Goal: Task Accomplishment & Management: Use online tool/utility

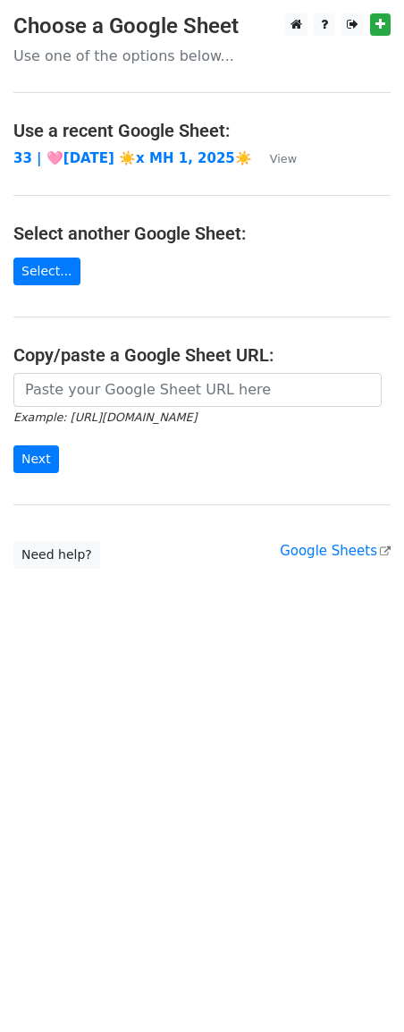
click at [103, 367] on main "Choose a Google Sheet Use one of the options below... Use a recent Google Sheet…" at bounding box center [202, 290] width 404 height 555
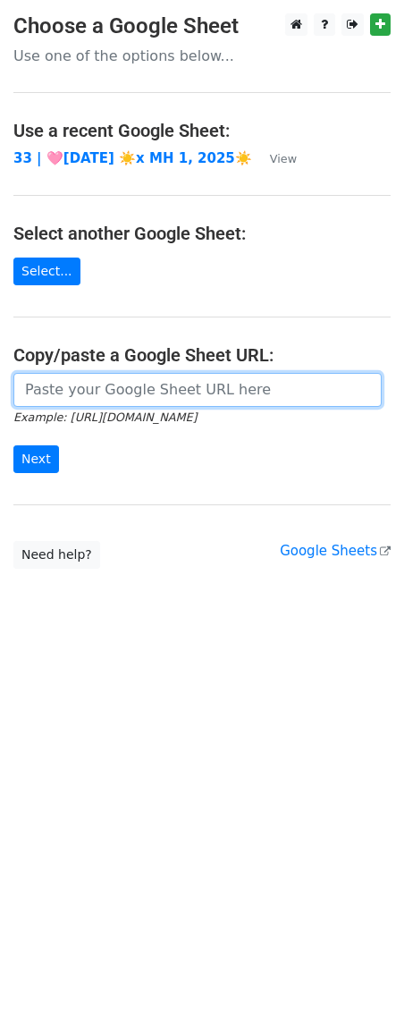
click at [90, 387] on input "url" at bounding box center [197, 390] width 368 height 34
paste input "[URL][DOMAIN_NAME]"
type input "[URL][DOMAIN_NAME]"
click at [13, 445] on input "Next" at bounding box center [36, 459] width 46 height 28
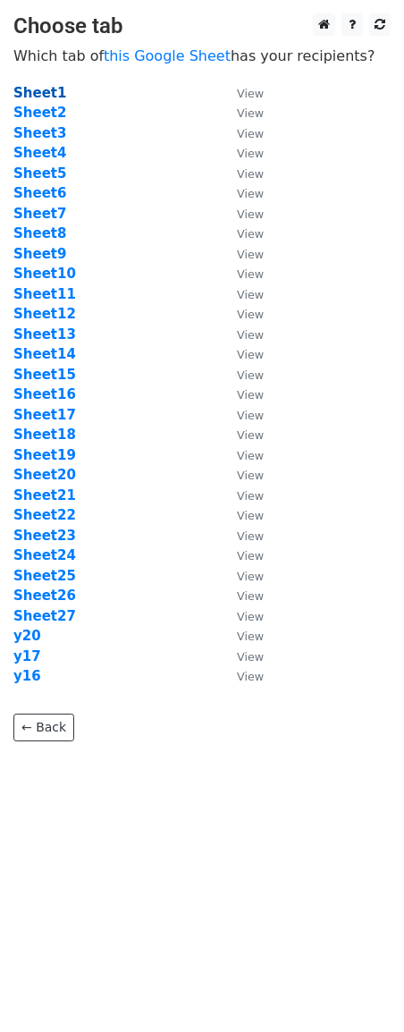
click at [47, 87] on strong "Sheet1" at bounding box center [39, 93] width 53 height 16
click at [39, 89] on strong "Sheet1" at bounding box center [39, 93] width 53 height 16
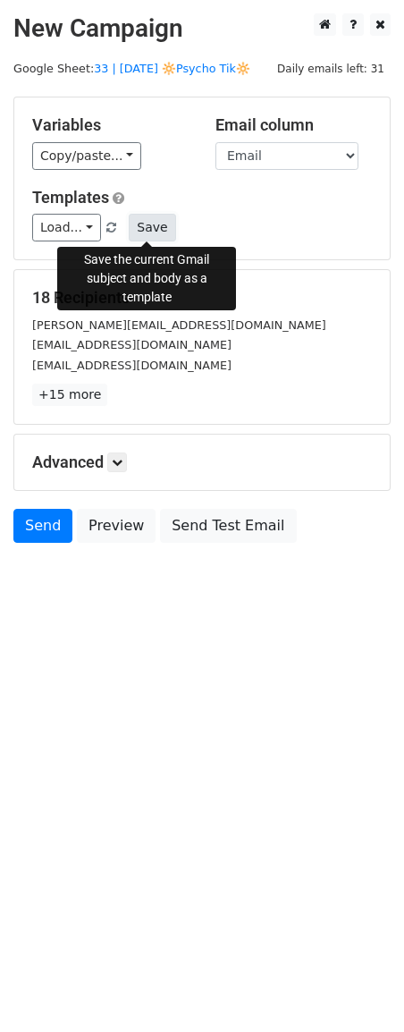
click at [160, 214] on button "Save" at bounding box center [152, 228] width 46 height 28
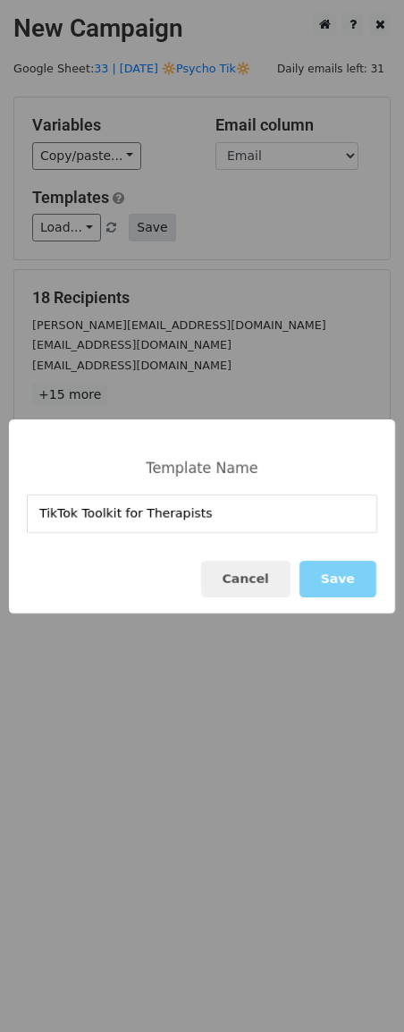
type input "TikTok Toolkit for Therapists"
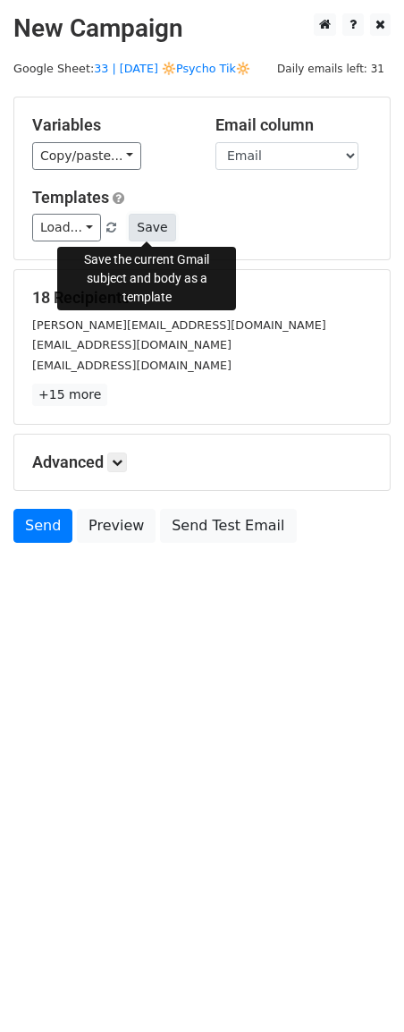
click at [141, 223] on button "Save" at bounding box center [152, 228] width 46 height 28
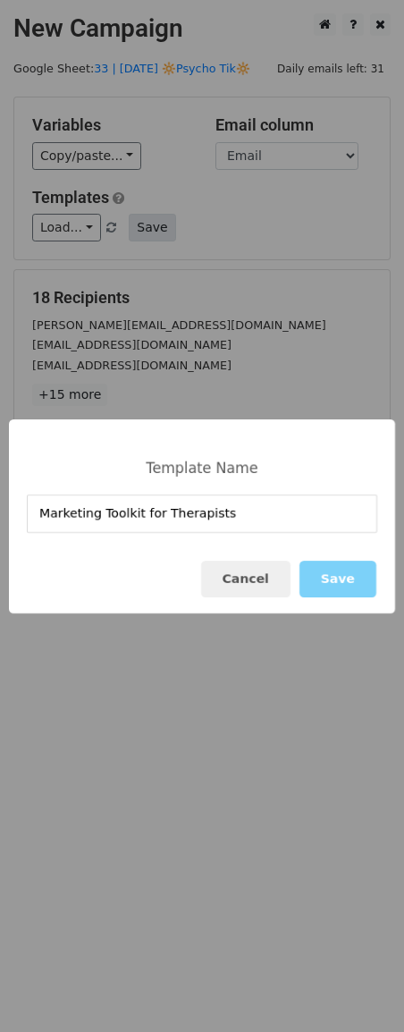
type input "Marketing Toolkit for Therapists"
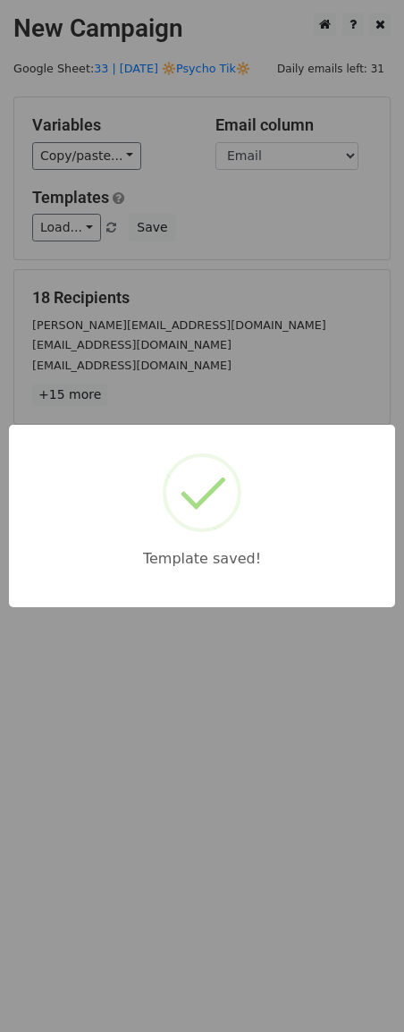
click at [284, 342] on div "Template saved!" at bounding box center [202, 516] width 404 height 1032
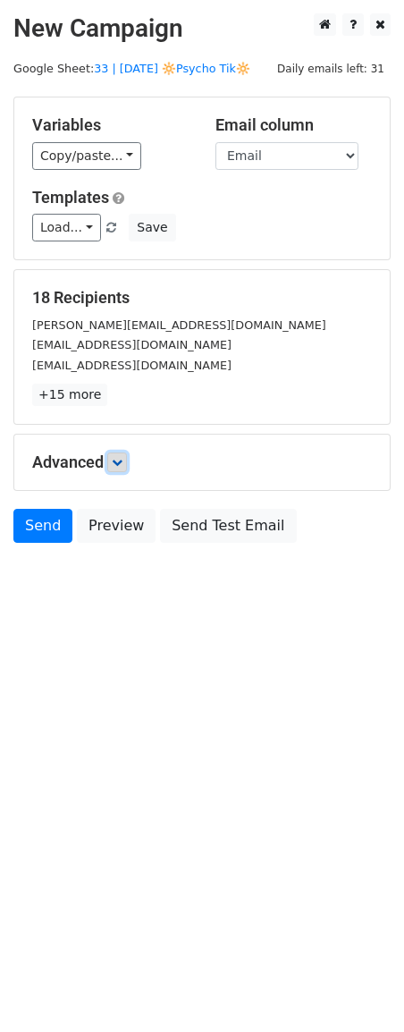
click at [122, 467] on icon at bounding box center [117, 462] width 11 height 11
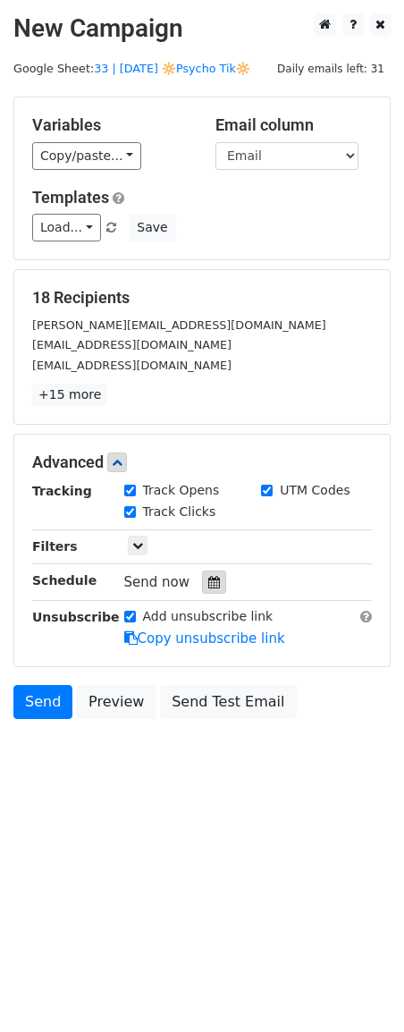
click at [215, 584] on div at bounding box center [214, 581] width 24 height 23
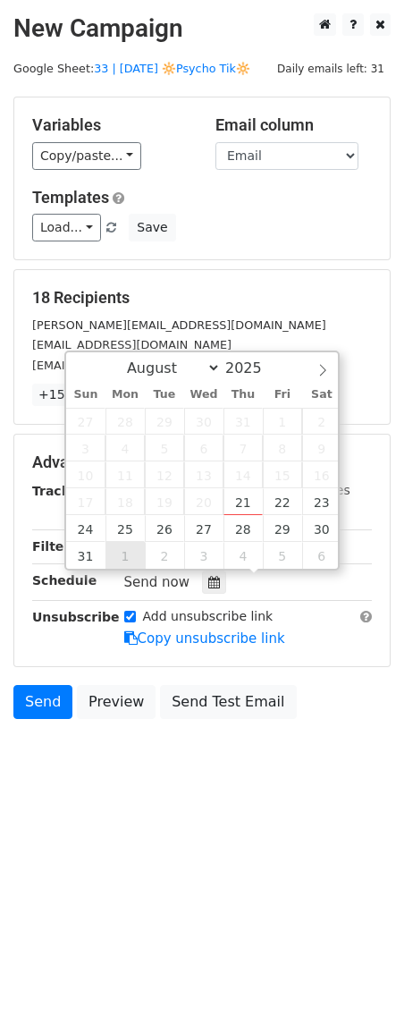
type input "2025-09-01 12:00"
select select "8"
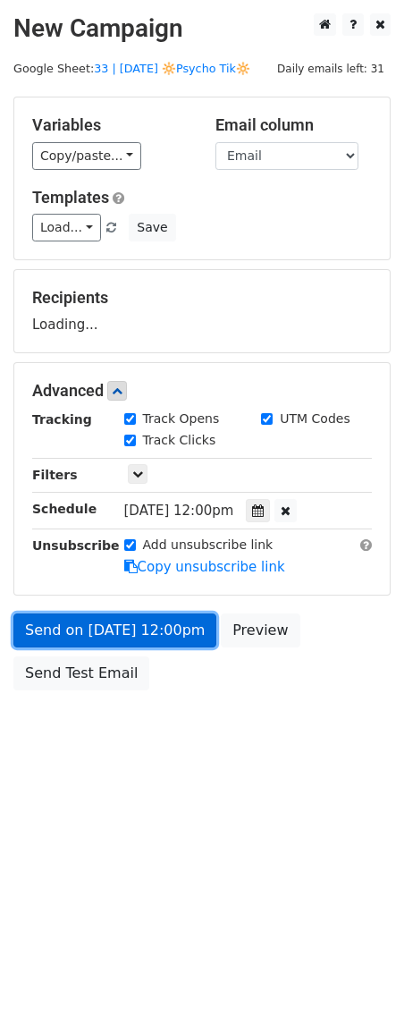
click at [130, 624] on link "Send on Sep 1 at 12:00pm" at bounding box center [114, 630] width 203 height 34
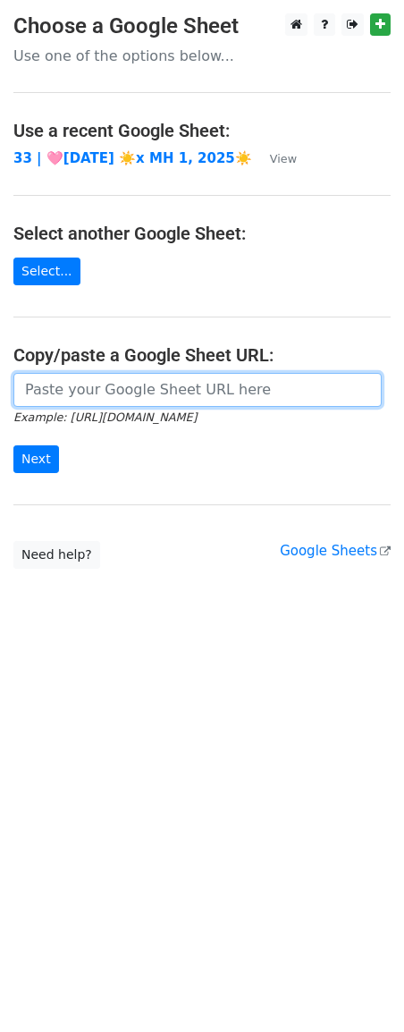
click at [177, 400] on input "url" at bounding box center [197, 390] width 368 height 34
paste input "[URL][DOMAIN_NAME]"
type input "[URL][DOMAIN_NAME]"
click at [13, 445] on input "Next" at bounding box center [36, 459] width 46 height 28
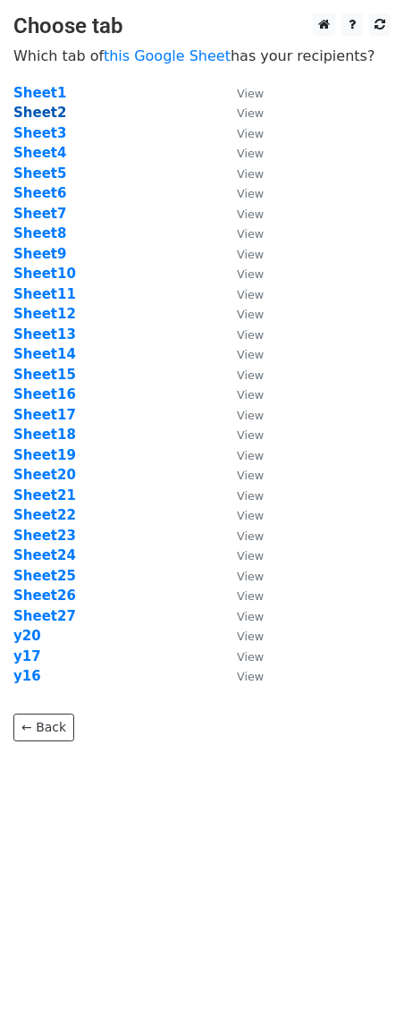
click at [48, 115] on strong "Sheet2" at bounding box center [39, 113] width 53 height 16
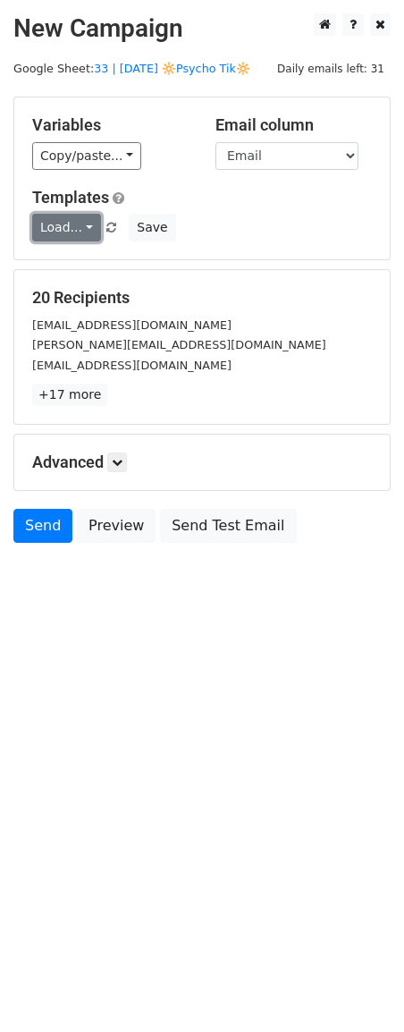
click at [70, 226] on link "Load..." at bounding box center [66, 228] width 69 height 28
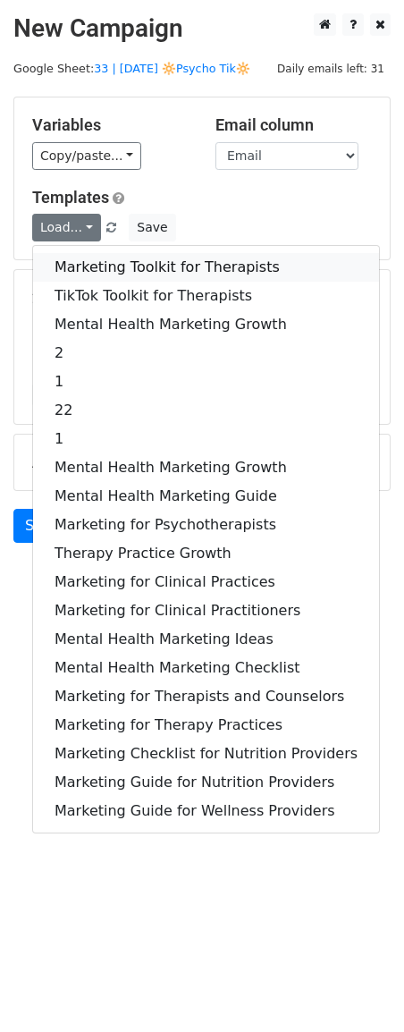
click at [135, 268] on link "Marketing Toolkit for Therapists" at bounding box center [206, 267] width 346 height 29
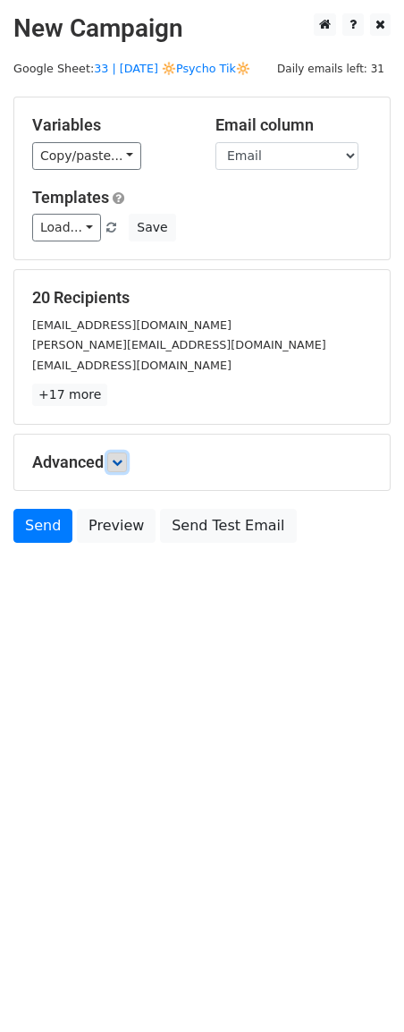
click at [122, 460] on icon at bounding box center [117, 462] width 11 height 11
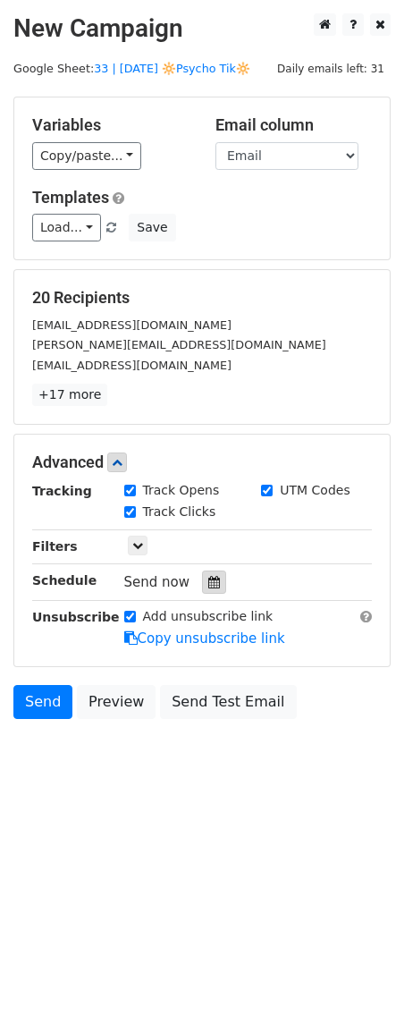
click at [208, 583] on icon at bounding box center [214, 582] width 12 height 13
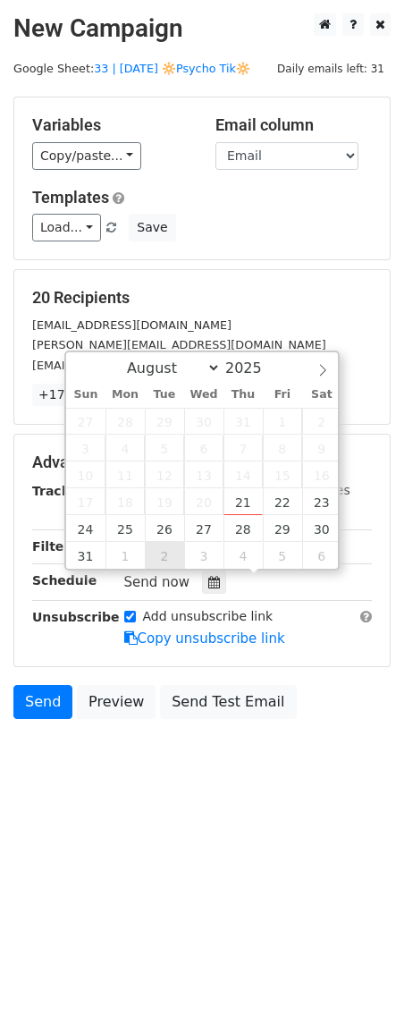
type input "2025-09-02 12:00"
select select "8"
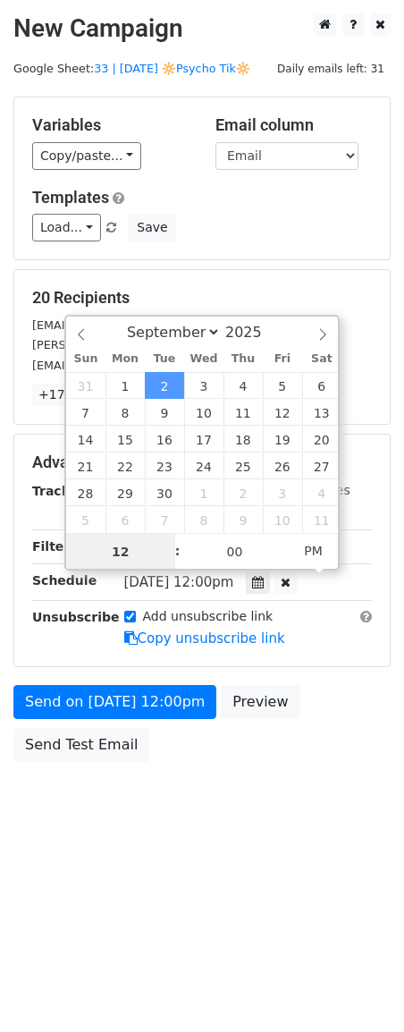
scroll to position [1, 0]
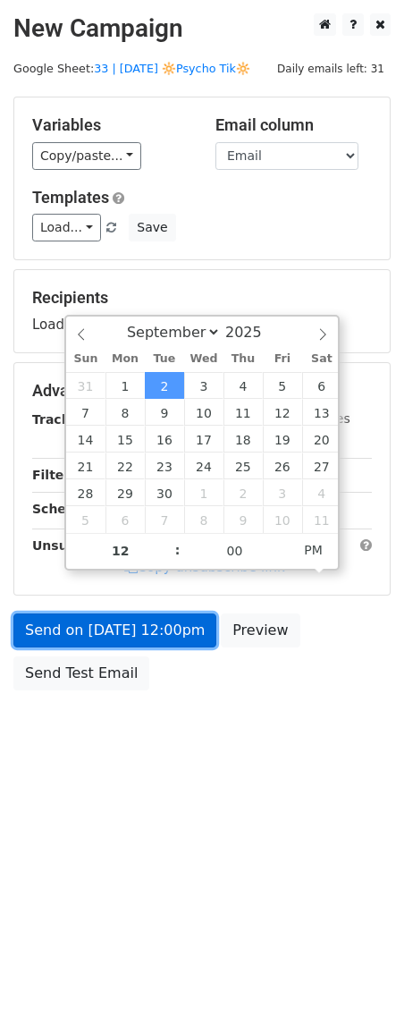
click at [161, 635] on link "Send on Sep 2 at 12:00pm" at bounding box center [114, 630] width 203 height 34
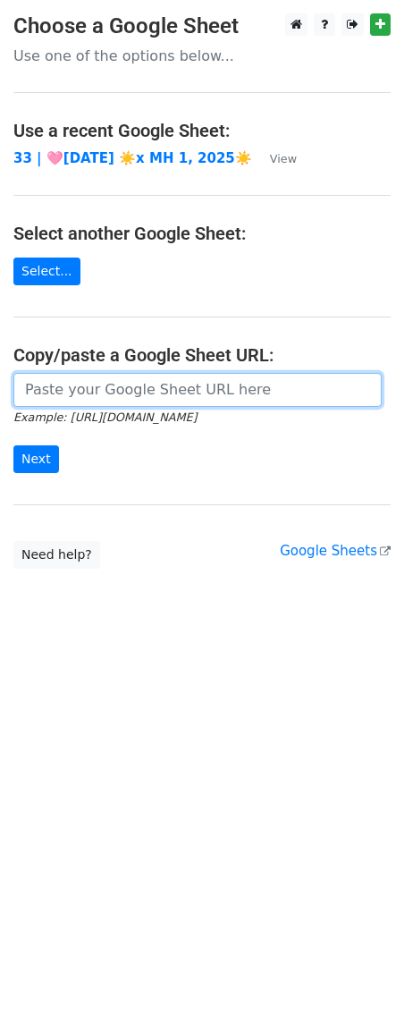
click at [97, 380] on input "url" at bounding box center [197, 390] width 368 height 34
paste input "[URL][DOMAIN_NAME]"
type input "[URL][DOMAIN_NAME]"
click at [13, 445] on input "Next" at bounding box center [36, 459] width 46 height 28
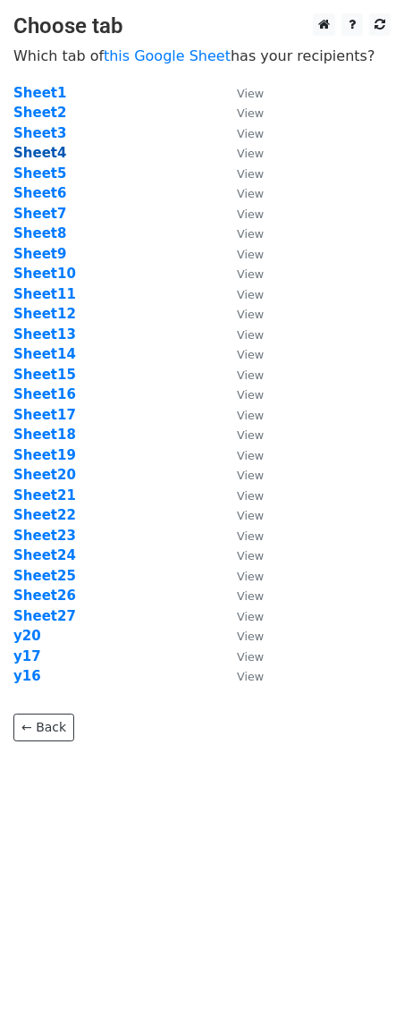
click at [53, 148] on strong "Sheet4" at bounding box center [39, 153] width 53 height 16
click at [51, 137] on strong "Sheet3" at bounding box center [39, 133] width 53 height 16
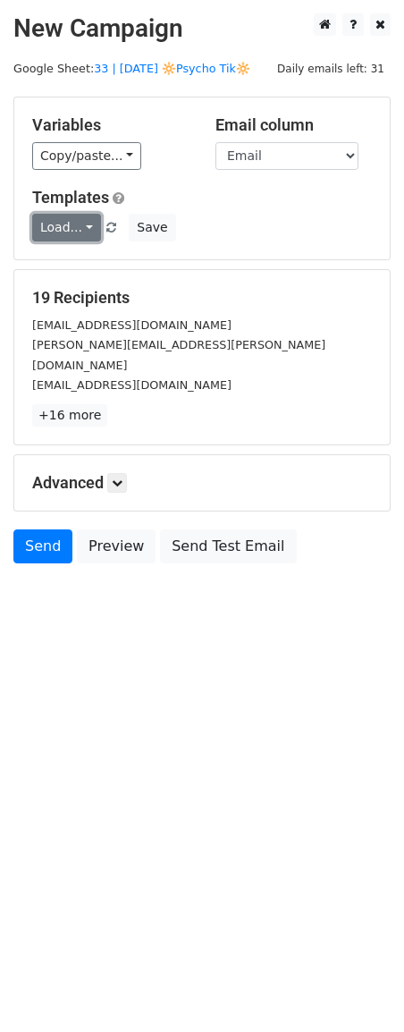
click at [58, 222] on link "Load..." at bounding box center [66, 228] width 69 height 28
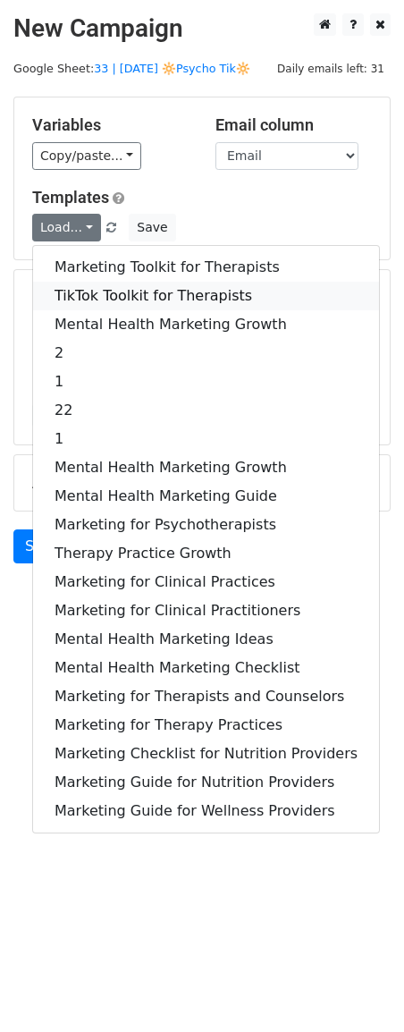
click at [115, 296] on link "TikTok Toolkit for Therapists" at bounding box center [206, 296] width 346 height 29
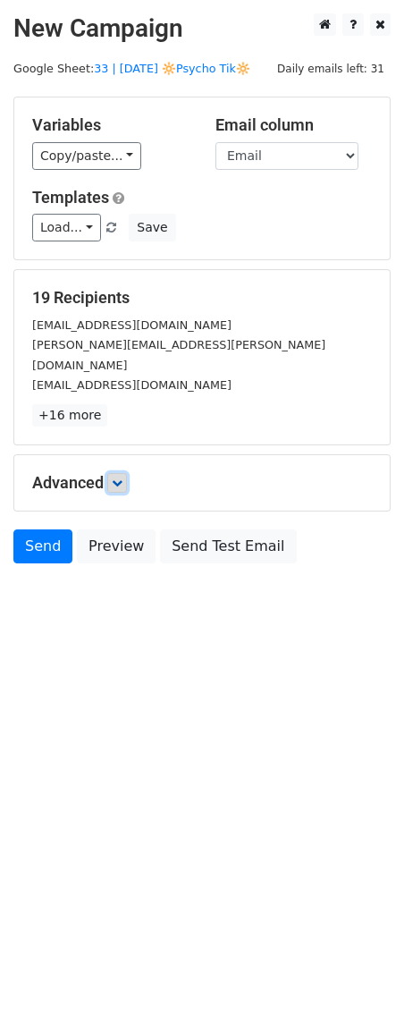
click at [122, 477] on icon at bounding box center [117, 482] width 11 height 11
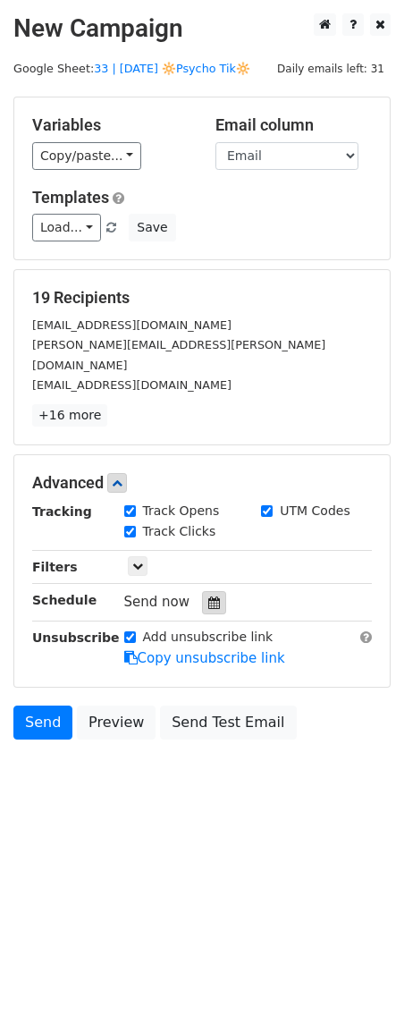
click at [202, 591] on div at bounding box center [214, 602] width 24 height 23
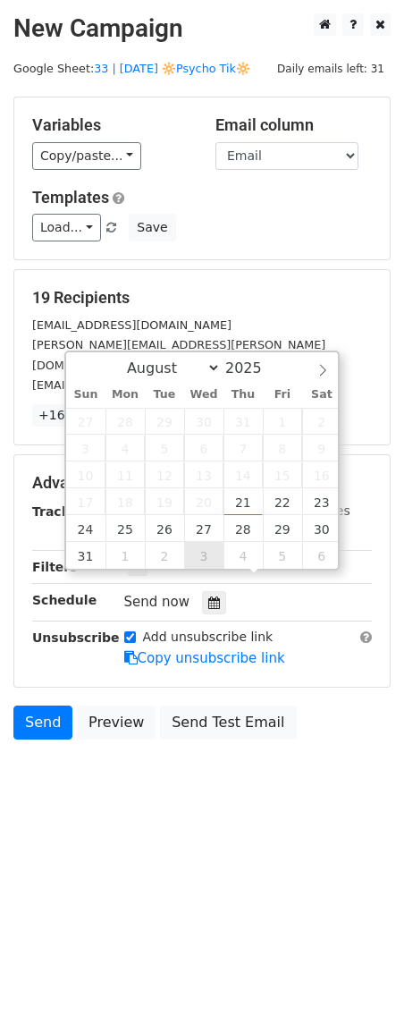
type input "2025-09-03 12:00"
select select "8"
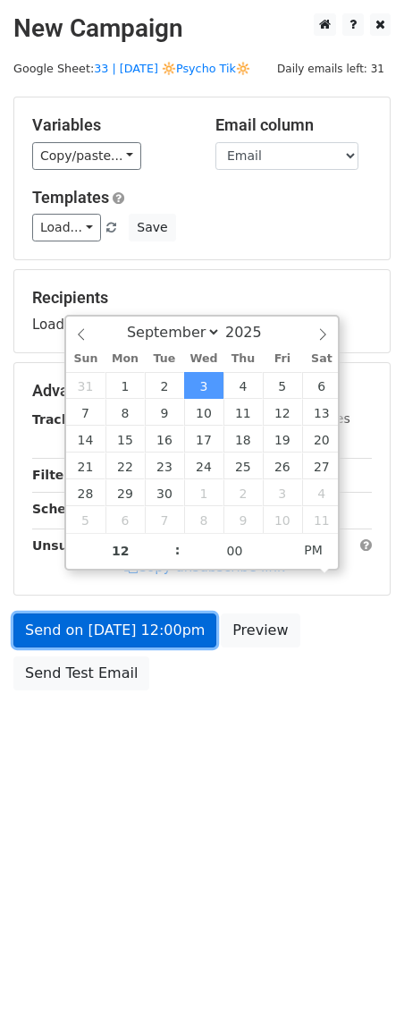
click at [131, 630] on link "Send on Sep 3 at 12:00pm" at bounding box center [114, 630] width 203 height 34
